Goal: Navigation & Orientation: Find specific page/section

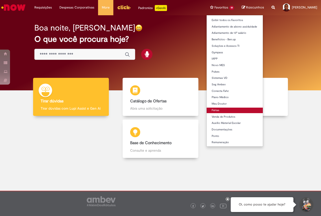
click at [206, 109] on link "Férias" at bounding box center [234, 111] width 56 height 6
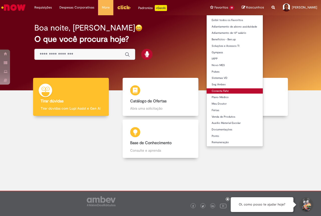
click at [206, 90] on link "Conecta Fahz" at bounding box center [234, 91] width 56 height 6
